Goal: Entertainment & Leisure: Consume media (video, audio)

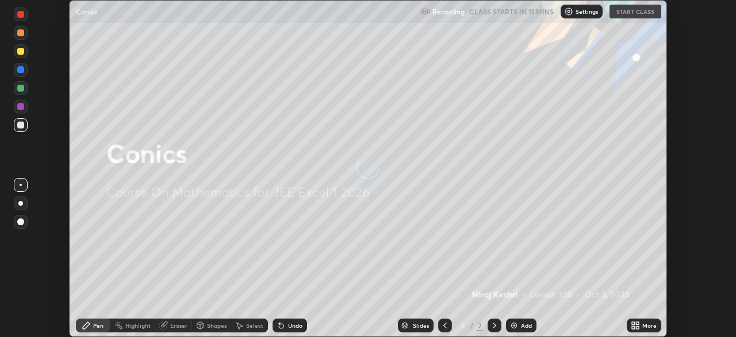
scroll to position [337, 736]
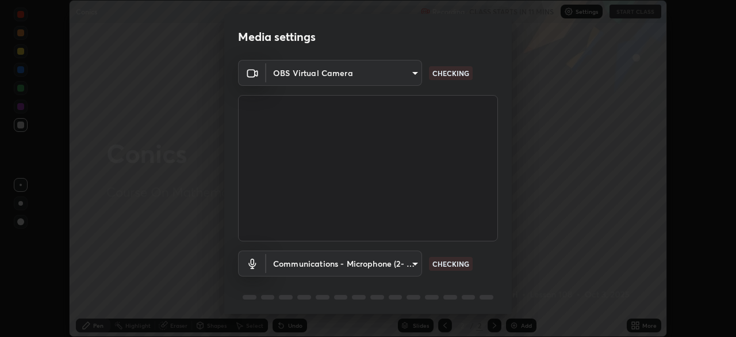
type input "2e9b027d6a4255688e554df818383ce9ed5f881db366686a8468352ce6a31e43"
click at [408, 263] on body "Erase all Conics Recording CLASS STARTS IN 11 MINS Settings START CLASS Setting…" at bounding box center [368, 168] width 736 height 337
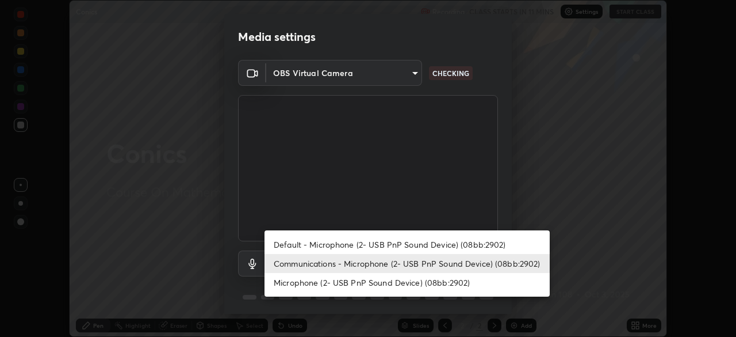
click at [390, 245] on li "Default - Microphone (2- USB PnP Sound Device) (08bb:2902)" at bounding box center [407, 244] width 285 height 19
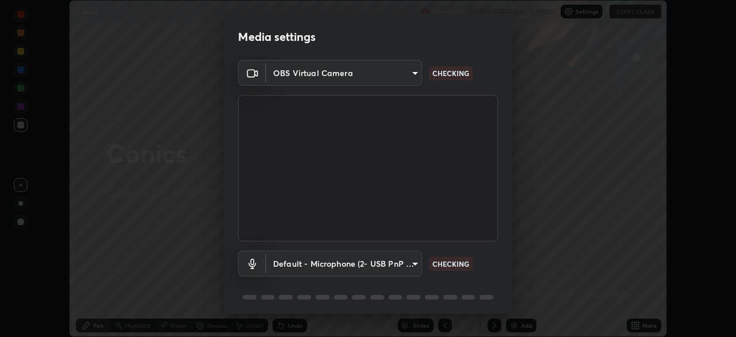
click at [388, 261] on body "Erase all Conics Recording CLASS STARTS IN 11 MINS Settings START CLASS Setting…" at bounding box center [368, 168] width 736 height 337
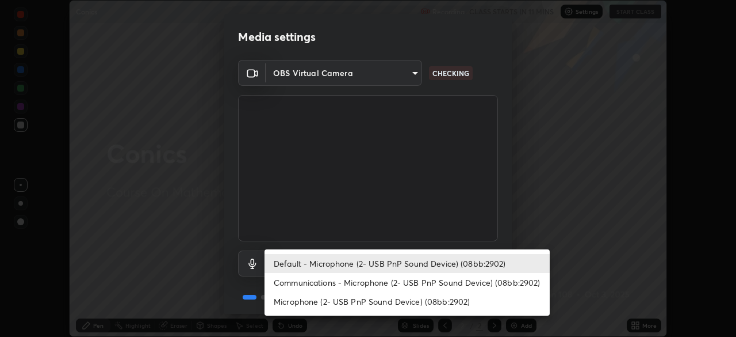
click at [391, 283] on li "Communications - Microphone (2- USB PnP Sound Device) (08bb:2902)" at bounding box center [407, 282] width 285 height 19
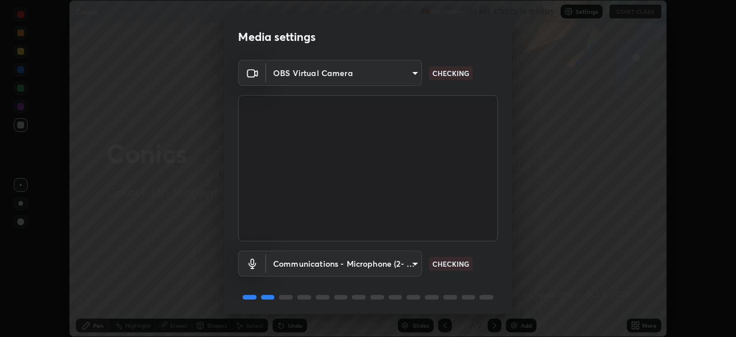
type input "communications"
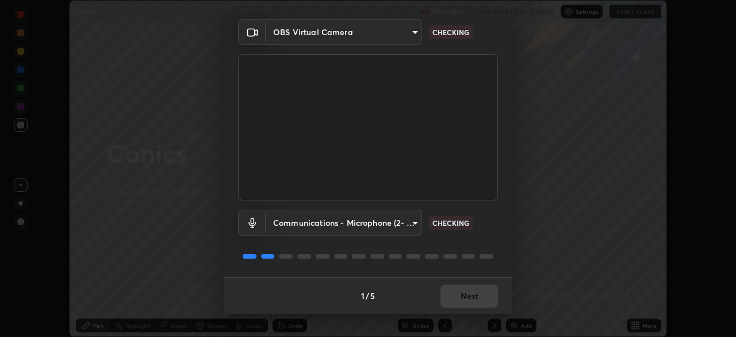
click at [459, 297] on div "1 / 5 Next" at bounding box center [368, 295] width 288 height 37
click at [455, 294] on div "1 / 5 Next" at bounding box center [368, 295] width 288 height 37
click at [456, 296] on div "1 / 5 Next" at bounding box center [368, 295] width 288 height 37
click at [461, 297] on div "1 / 5 Next" at bounding box center [368, 295] width 288 height 37
click at [465, 299] on div "1 / 5 Next" at bounding box center [368, 295] width 288 height 37
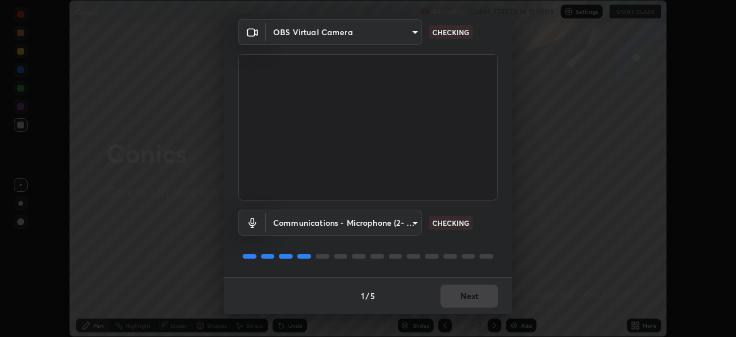
click at [468, 297] on div "1 / 5 Next" at bounding box center [368, 295] width 288 height 37
click at [470, 298] on div "1 / 5 Next" at bounding box center [368, 295] width 288 height 37
click at [473, 298] on div "1 / 5 Next" at bounding box center [368, 295] width 288 height 37
click at [473, 301] on div "1 / 5 Next" at bounding box center [368, 295] width 288 height 37
click at [473, 302] on div "1 / 5 Next" at bounding box center [368, 295] width 288 height 37
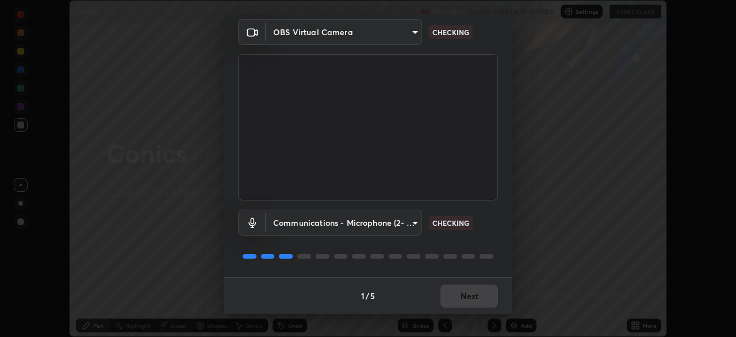
click at [473, 302] on div "1 / 5 Next" at bounding box center [368, 295] width 288 height 37
click at [471, 299] on div "1 / 5 Next" at bounding box center [368, 295] width 288 height 37
click at [467, 296] on div "1 / 5 Next" at bounding box center [368, 295] width 288 height 37
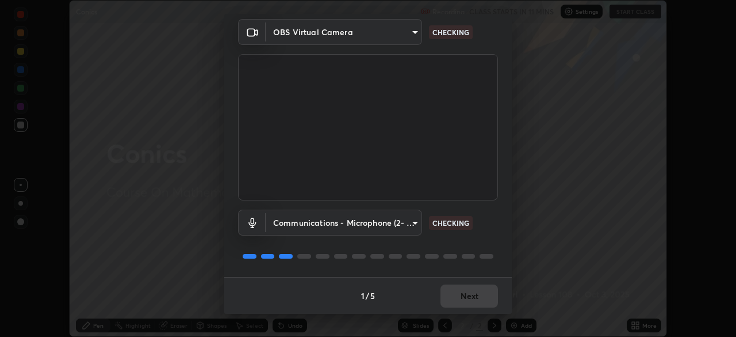
click at [470, 295] on div "1 / 5 Next" at bounding box center [368, 295] width 288 height 37
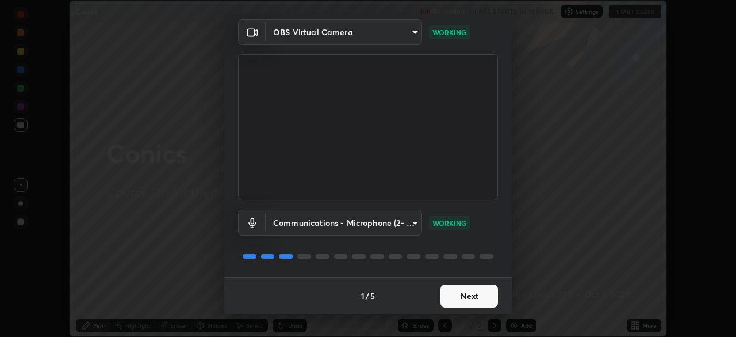
click at [468, 294] on button "Next" at bounding box center [470, 295] width 58 height 23
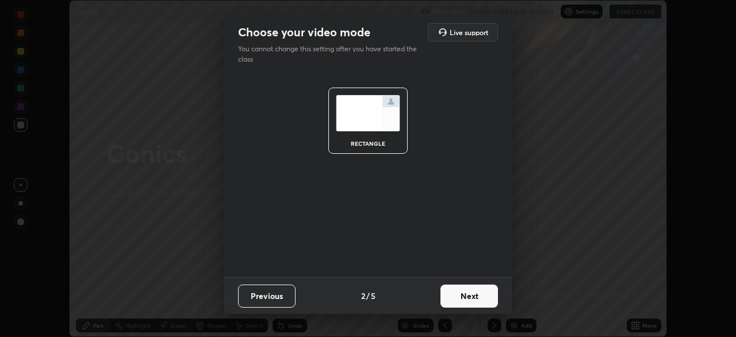
click at [468, 294] on button "Next" at bounding box center [470, 295] width 58 height 23
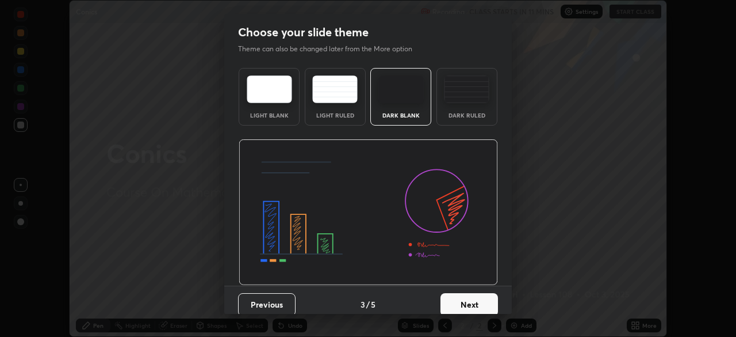
click at [482, 296] on button "Next" at bounding box center [470, 304] width 58 height 23
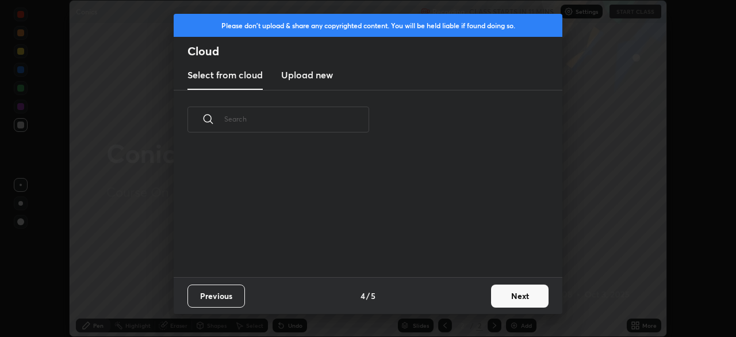
click at [505, 291] on button "Next" at bounding box center [520, 295] width 58 height 23
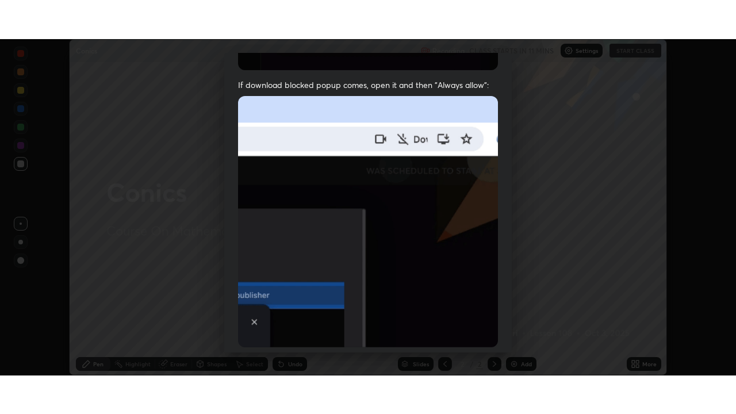
scroll to position [276, 0]
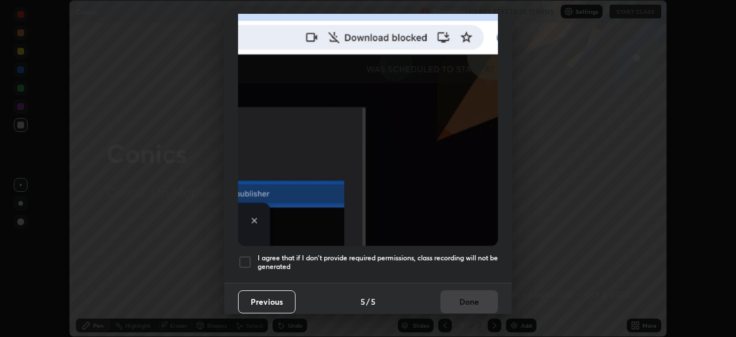
click at [244, 256] on div at bounding box center [245, 262] width 14 height 14
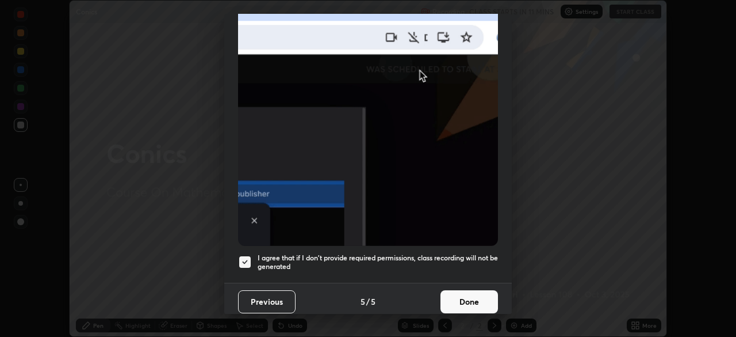
click at [460, 297] on button "Done" at bounding box center [470, 301] width 58 height 23
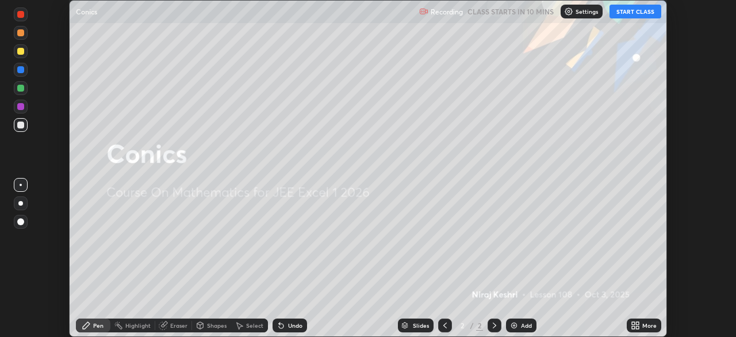
click at [638, 323] on icon at bounding box center [637, 323] width 3 height 3
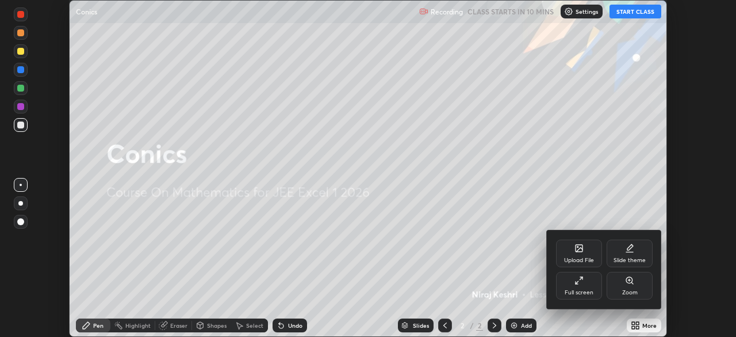
click at [581, 291] on div "Full screen" at bounding box center [579, 292] width 29 height 6
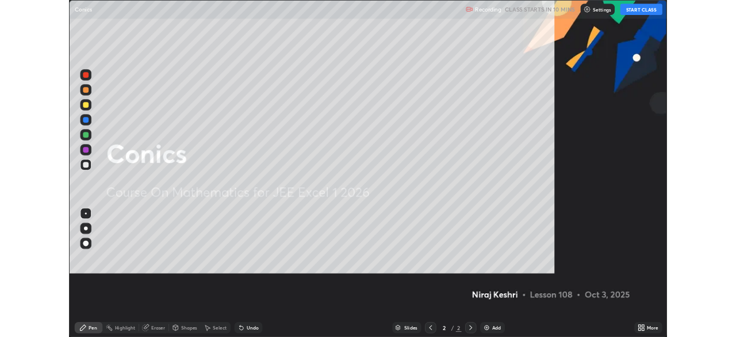
scroll to position [414, 736]
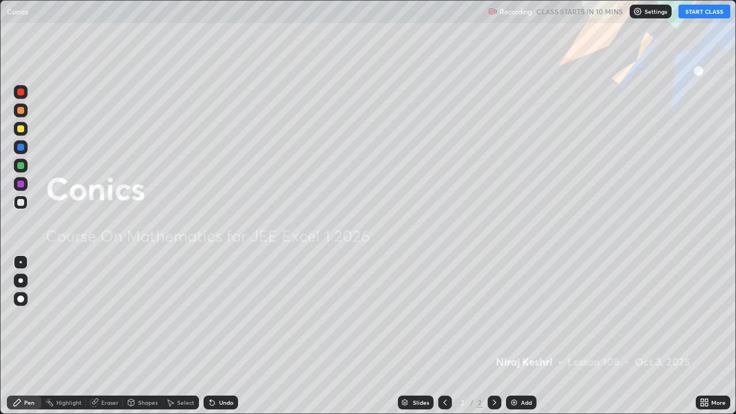
click at [698, 15] on button "START CLASS" at bounding box center [705, 12] width 52 height 14
click at [707, 336] on icon at bounding box center [706, 400] width 3 height 3
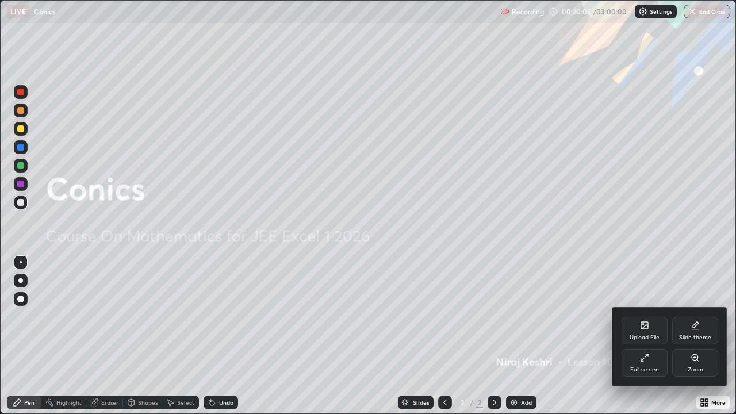
click at [644, 336] on div "Full screen" at bounding box center [645, 363] width 46 height 28
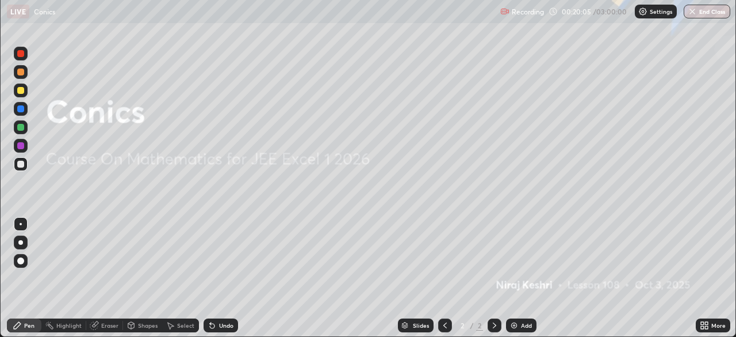
scroll to position [57197, 56797]
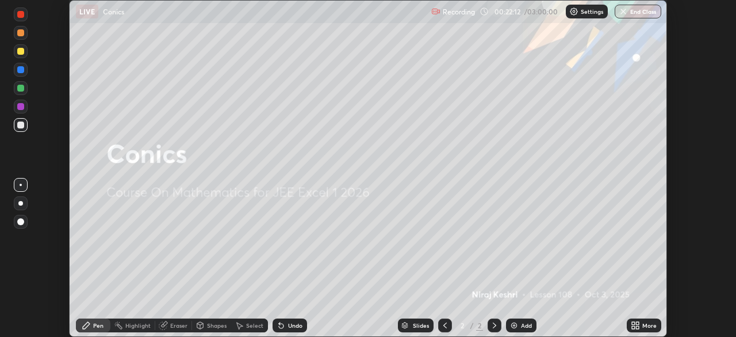
click at [639, 323] on icon at bounding box center [637, 323] width 3 height 3
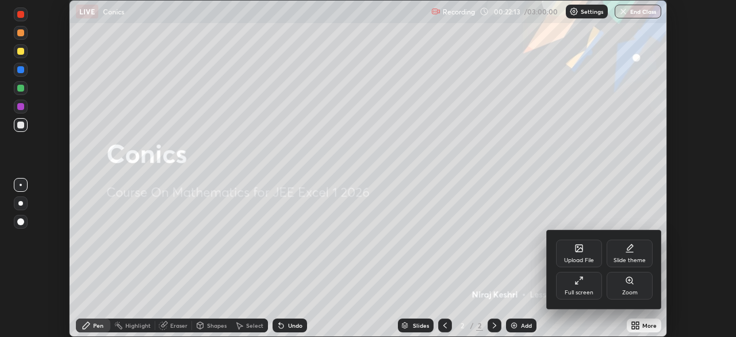
click at [579, 253] on div "Upload File" at bounding box center [579, 253] width 46 height 28
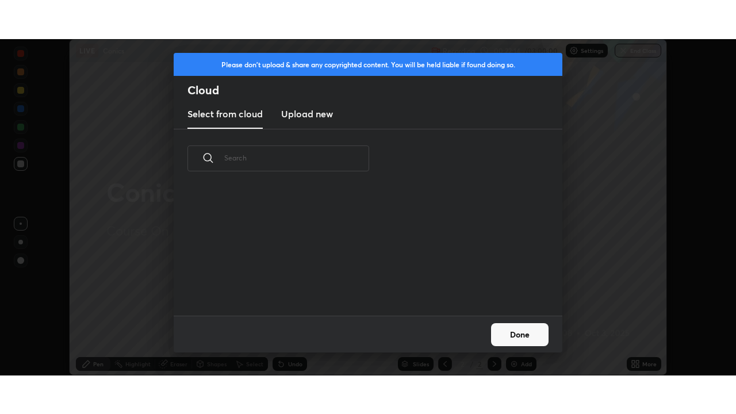
scroll to position [128, 369]
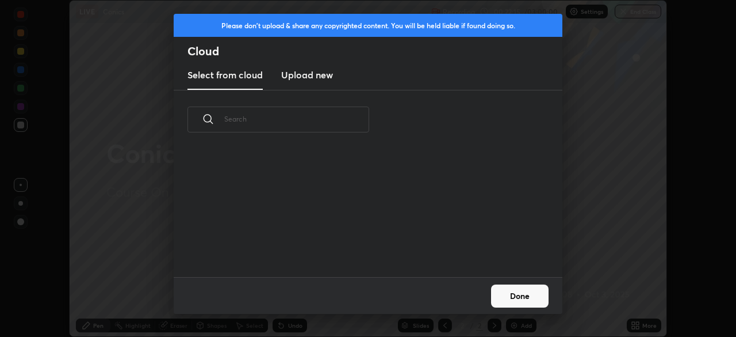
click at [310, 73] on h3 "Upload new" at bounding box center [307, 75] width 52 height 14
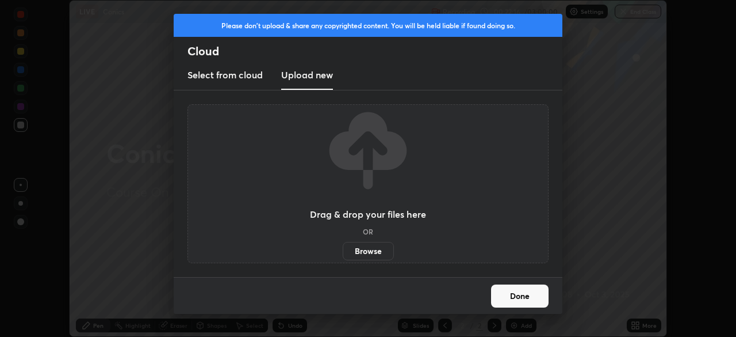
click at [365, 252] on label "Browse" at bounding box center [368, 251] width 51 height 18
click at [343, 252] on input "Browse" at bounding box center [343, 251] width 0 height 18
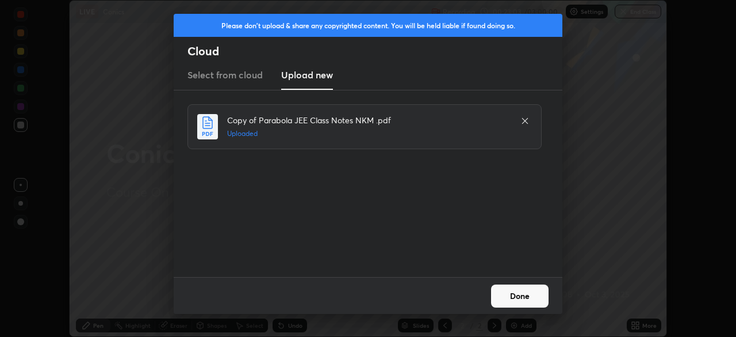
click at [513, 297] on button "Done" at bounding box center [520, 295] width 58 height 23
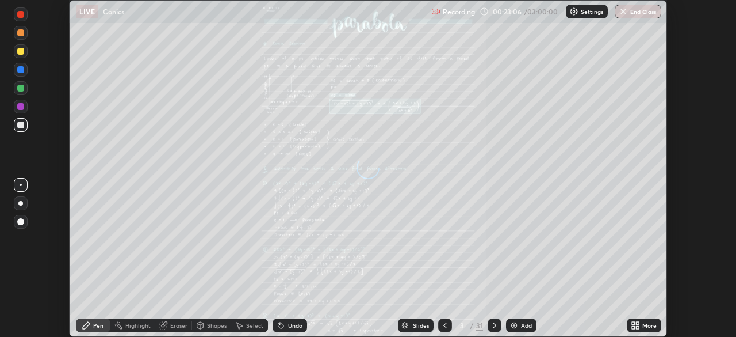
click at [633, 327] on icon at bounding box center [633, 327] width 3 height 3
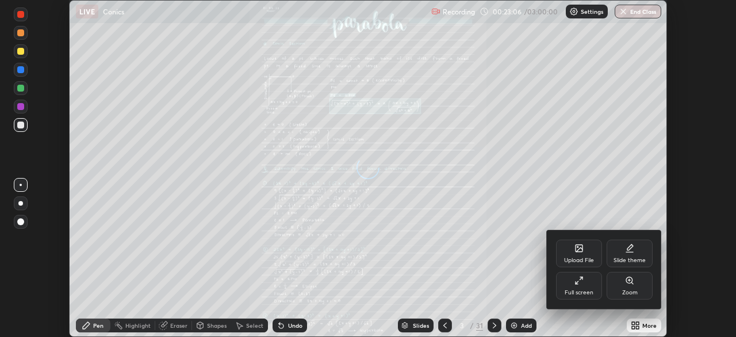
click at [575, 289] on div "Full screen" at bounding box center [579, 292] width 29 height 6
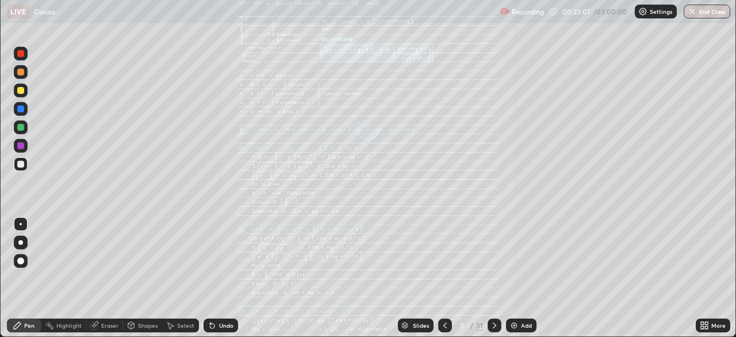
scroll to position [414, 736]
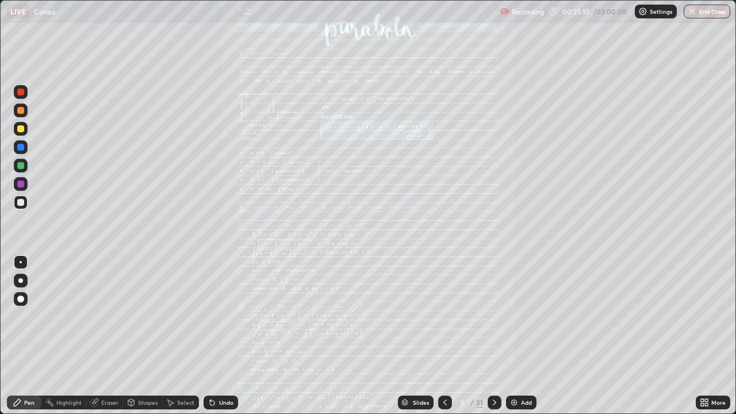
click at [493, 336] on icon at bounding box center [494, 402] width 9 height 9
click at [490, 336] on icon at bounding box center [494, 402] width 9 height 9
click at [494, 336] on icon at bounding box center [494, 402] width 9 height 9
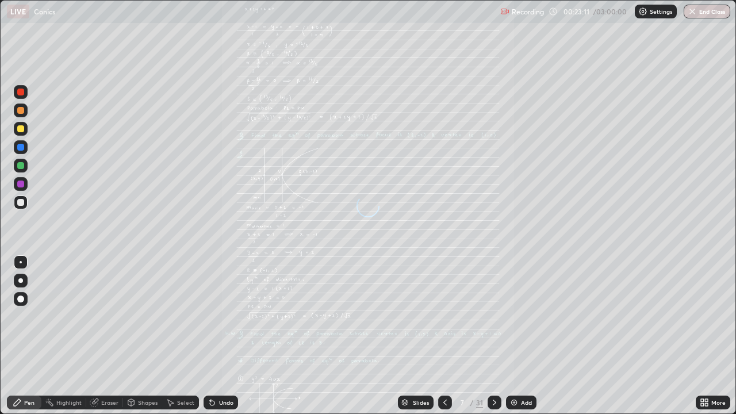
click at [494, 336] on icon at bounding box center [494, 402] width 9 height 9
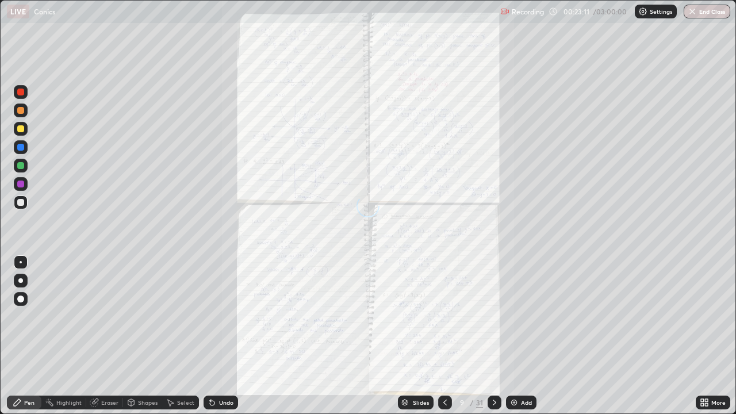
click at [494, 336] on icon at bounding box center [494, 402] width 9 height 9
click at [490, 336] on icon at bounding box center [494, 402] width 9 height 9
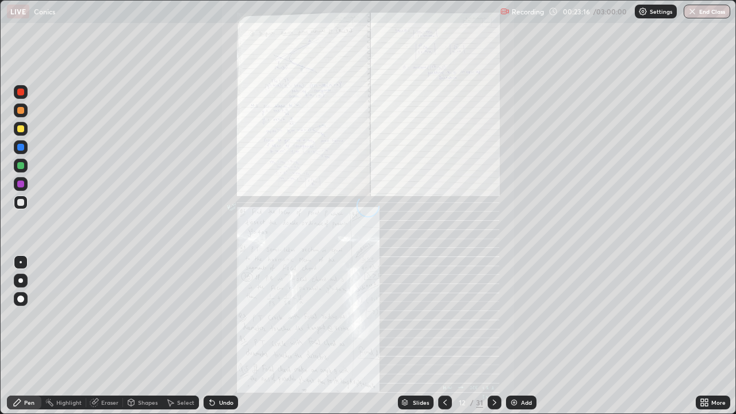
click at [491, 336] on div at bounding box center [495, 403] width 14 height 14
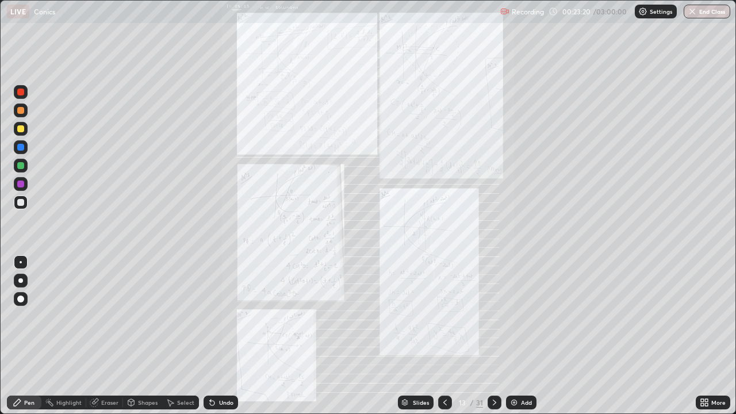
click at [493, 336] on icon at bounding box center [494, 402] width 9 height 9
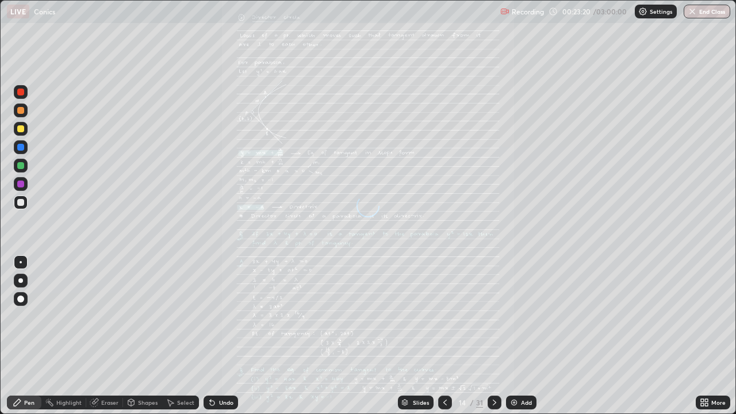
click at [494, 336] on icon at bounding box center [494, 402] width 9 height 9
click at [493, 336] on icon at bounding box center [494, 402] width 9 height 9
click at [488, 336] on div at bounding box center [495, 403] width 14 height 14
click at [494, 336] on icon at bounding box center [494, 402] width 9 height 9
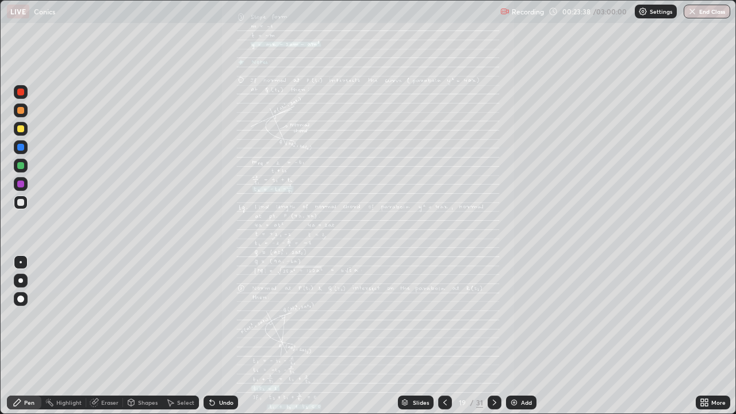
click at [491, 336] on icon at bounding box center [494, 402] width 9 height 9
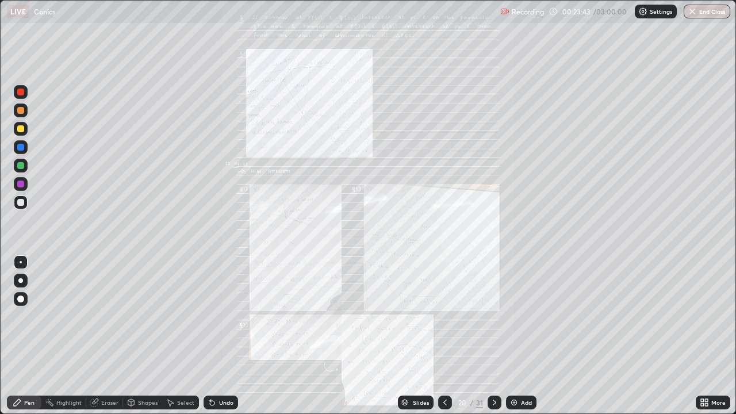
click at [494, 336] on icon at bounding box center [494, 402] width 9 height 9
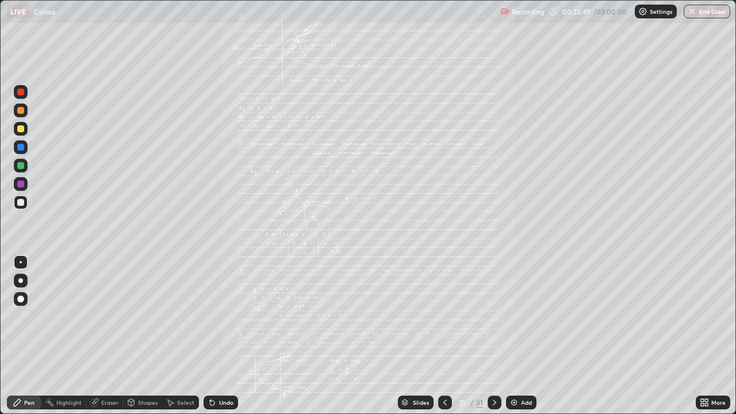
click at [495, 336] on icon at bounding box center [494, 402] width 9 height 9
click at [494, 336] on icon at bounding box center [494, 402] width 9 height 9
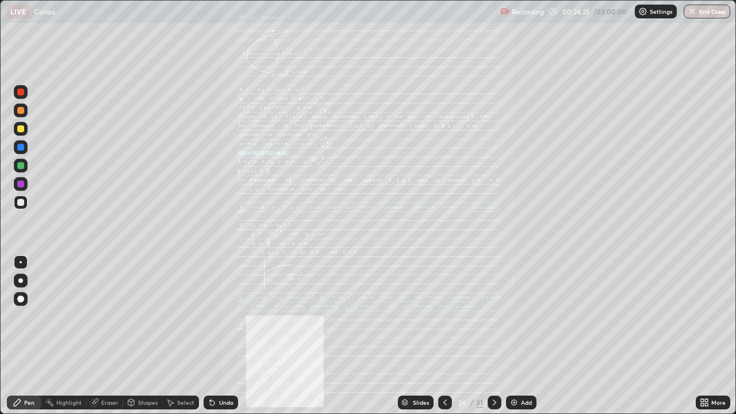
click at [492, 336] on icon at bounding box center [494, 402] width 9 height 9
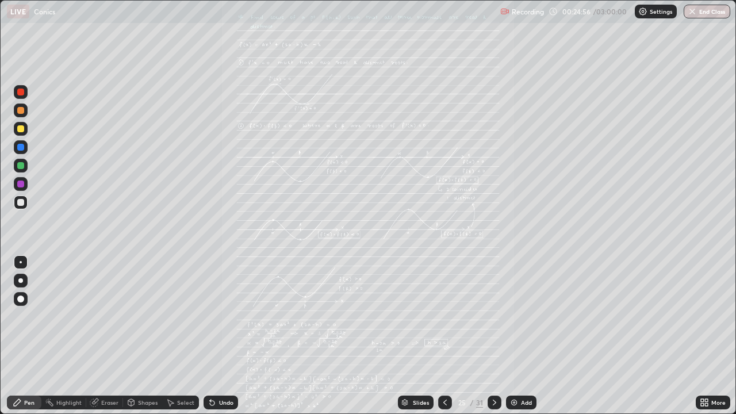
click at [19, 131] on div at bounding box center [20, 128] width 7 height 7
click at [445, 336] on icon at bounding box center [445, 402] width 9 height 9
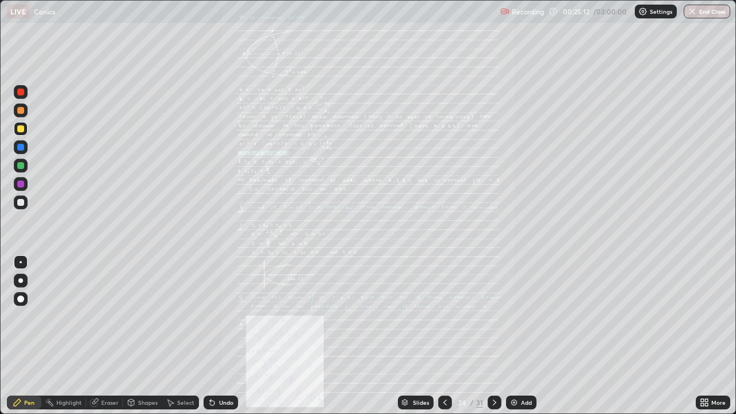
click at [493, 336] on icon at bounding box center [494, 403] width 3 height 6
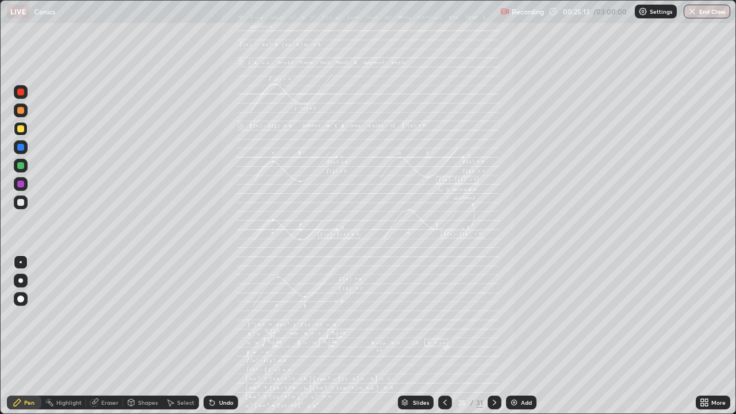
click at [494, 336] on icon at bounding box center [494, 403] width 3 height 6
click at [444, 336] on icon at bounding box center [445, 402] width 9 height 9
click at [493, 336] on icon at bounding box center [494, 402] width 9 height 9
click at [444, 336] on icon at bounding box center [445, 402] width 9 height 9
click at [494, 336] on icon at bounding box center [494, 402] width 9 height 9
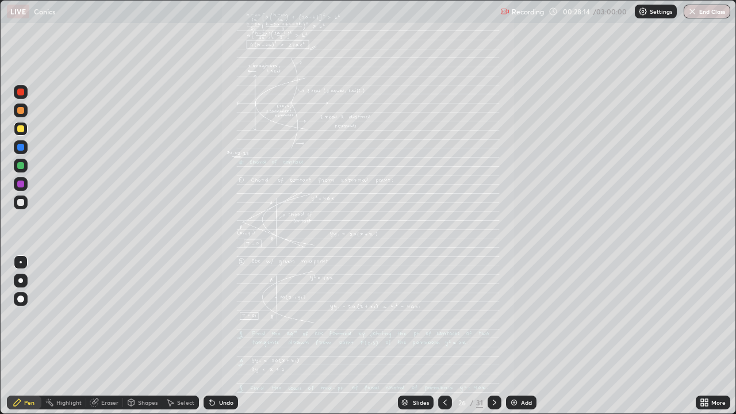
click at [444, 336] on icon at bounding box center [445, 402] width 9 height 9
click at [495, 336] on icon at bounding box center [494, 402] width 9 height 9
click at [490, 336] on div at bounding box center [495, 402] width 14 height 23
click at [494, 336] on icon at bounding box center [494, 402] width 9 height 9
click at [493, 336] on icon at bounding box center [494, 403] width 3 height 6
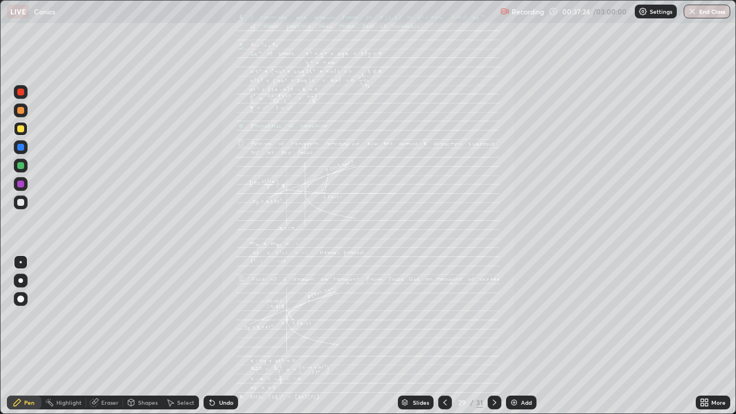
click at [444, 336] on icon at bounding box center [445, 402] width 9 height 9
click at [445, 336] on icon at bounding box center [445, 402] width 9 height 9
click at [443, 336] on icon at bounding box center [445, 402] width 9 height 9
click at [444, 336] on icon at bounding box center [445, 402] width 9 height 9
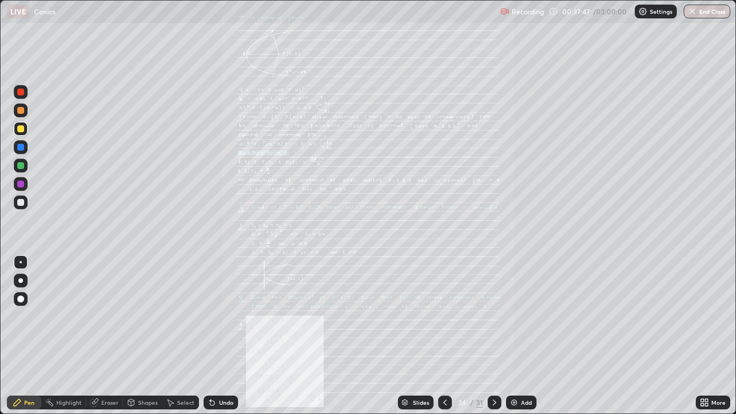
click at [494, 336] on icon at bounding box center [494, 402] width 9 height 9
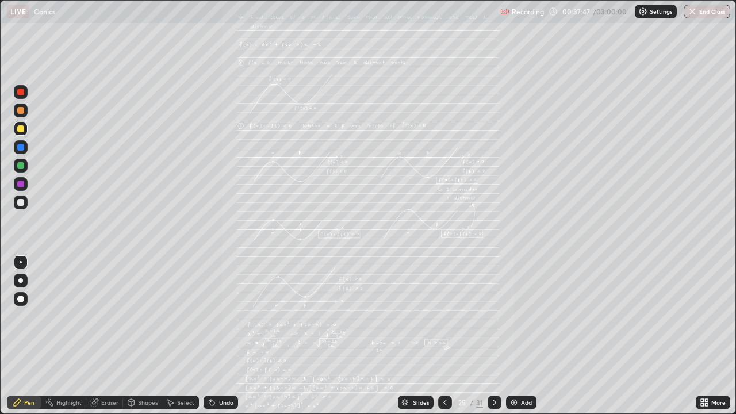
click at [494, 336] on icon at bounding box center [494, 402] width 9 height 9
click at [495, 336] on icon at bounding box center [494, 403] width 3 height 6
click at [494, 336] on icon at bounding box center [494, 403] width 3 height 6
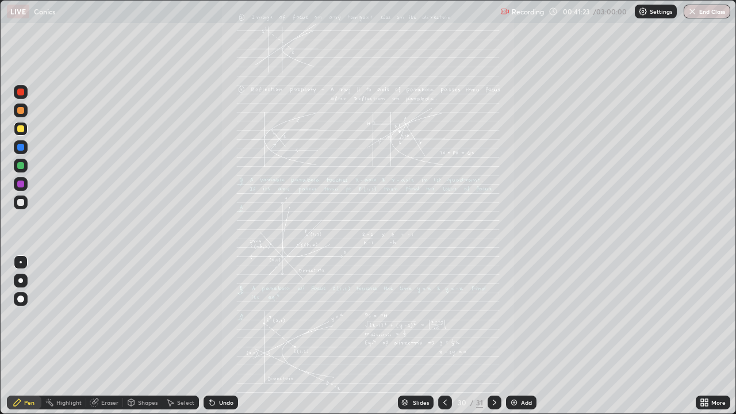
click at [494, 336] on icon at bounding box center [494, 402] width 9 height 9
click at [444, 336] on icon at bounding box center [445, 402] width 9 height 9
click at [493, 336] on icon at bounding box center [494, 403] width 3 height 6
click at [495, 336] on icon at bounding box center [494, 402] width 9 height 9
click at [492, 336] on icon at bounding box center [494, 402] width 9 height 9
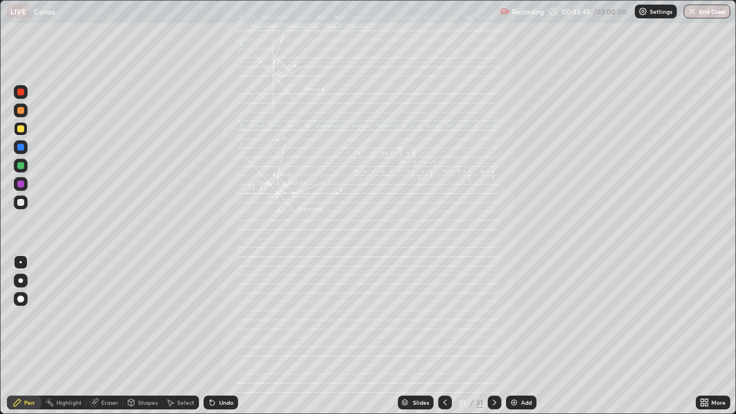
click at [708, 336] on icon at bounding box center [706, 400] width 3 height 3
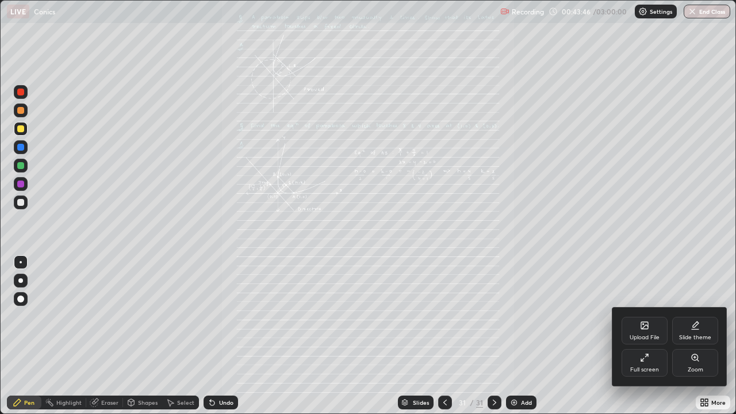
click at [652, 336] on div "Full screen" at bounding box center [645, 363] width 46 height 28
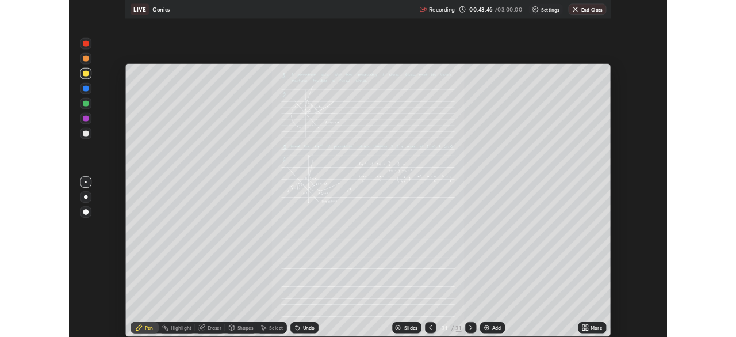
scroll to position [57197, 56797]
